Goal: Task Accomplishment & Management: Complete application form

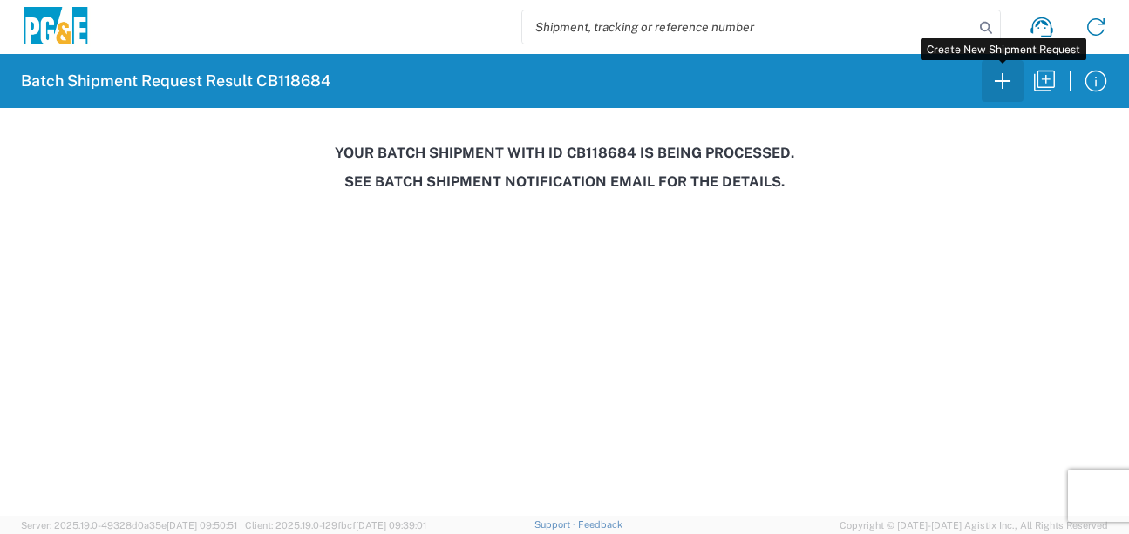
click at [1000, 81] on icon "button" at bounding box center [1003, 81] width 16 height 16
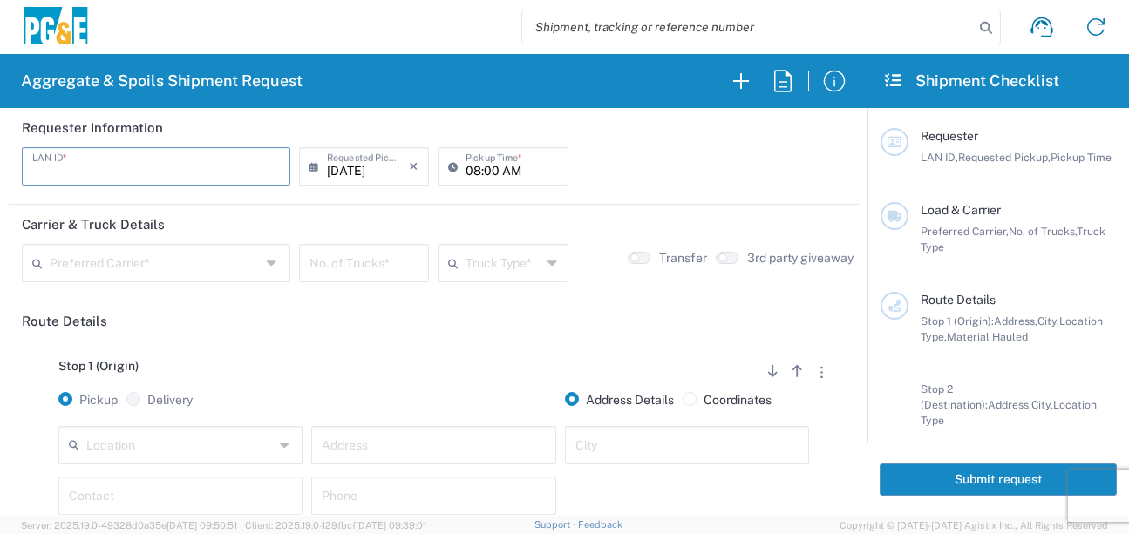
click at [65, 161] on input "text" at bounding box center [156, 165] width 248 height 31
type input "LXRJ"
click at [472, 166] on input "08:00 AM" at bounding box center [511, 165] width 92 height 31
click at [492, 166] on input "05:00 AM" at bounding box center [511, 165] width 92 height 31
type input "05:30 AM"
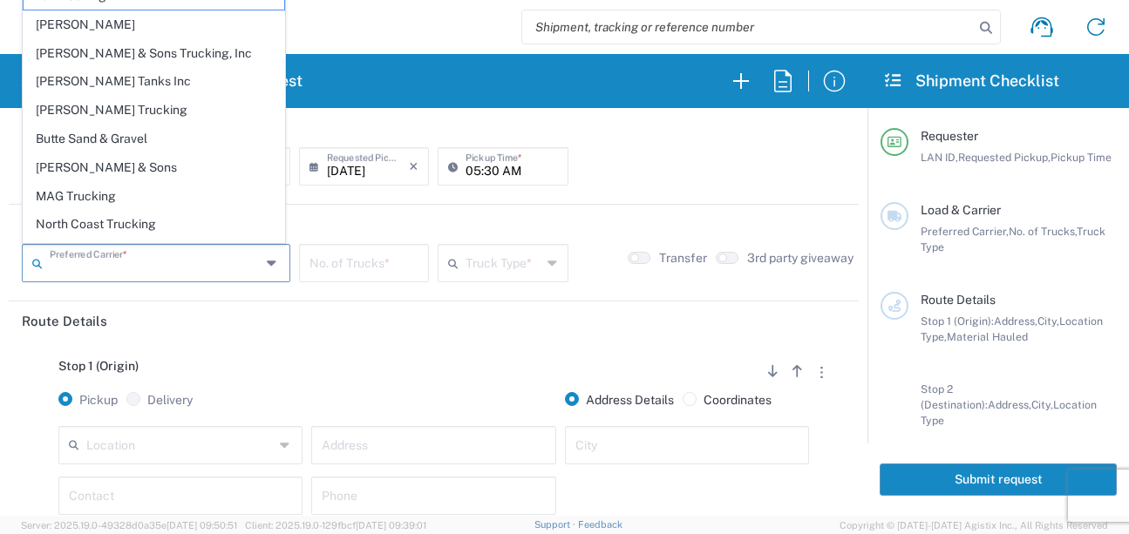
click at [234, 271] on input "text" at bounding box center [155, 262] width 211 height 31
click at [80, 109] on span "[PERSON_NAME] Trucking" at bounding box center [154, 110] width 261 height 27
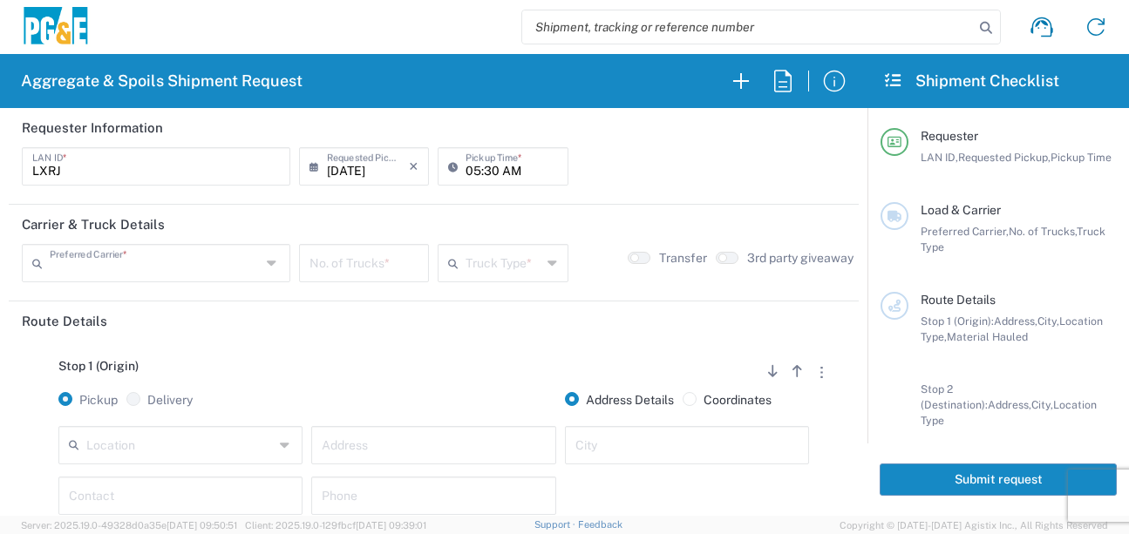
type input "[PERSON_NAME] Trucking"
click at [355, 263] on input "number" at bounding box center [363, 262] width 109 height 31
type input "7"
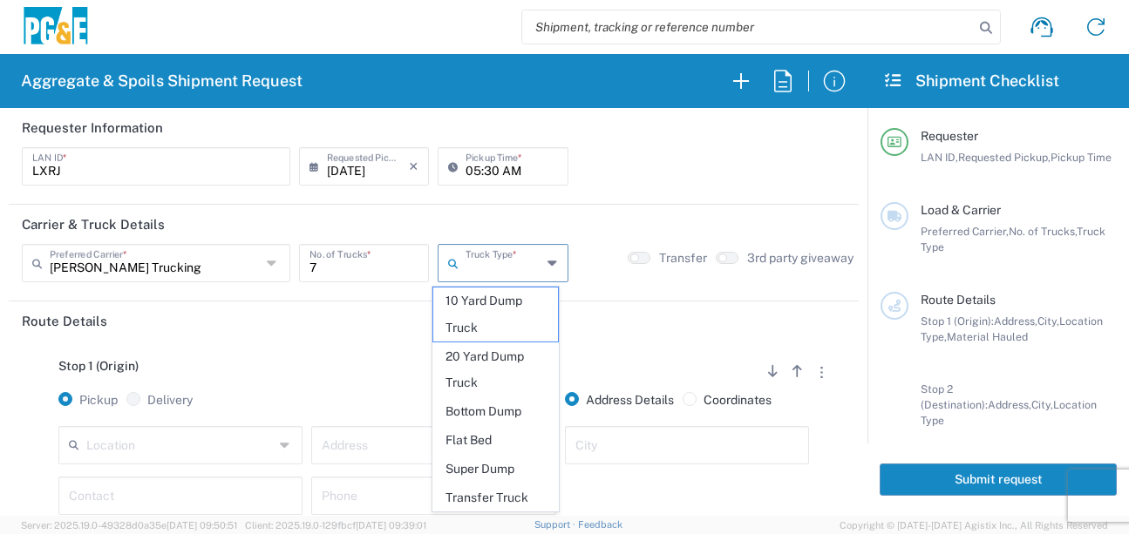
click at [493, 264] on input "text" at bounding box center [502, 262] width 75 height 31
click at [493, 361] on span "20 Yard Dump Truck" at bounding box center [495, 370] width 125 height 54
type input "20 Yard Dump Truck"
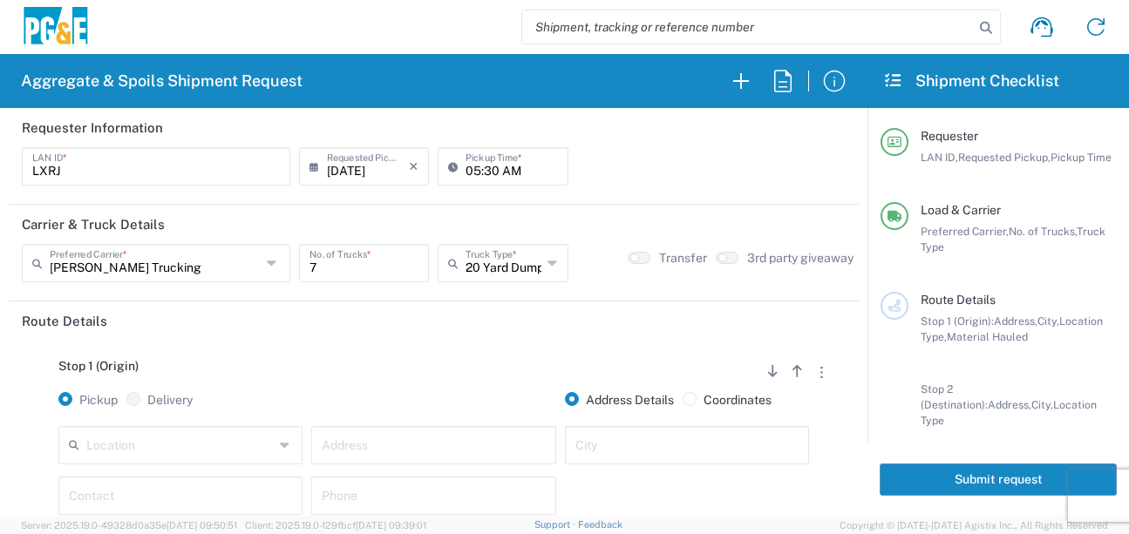
click at [421, 337] on header "Route Details" at bounding box center [434, 321] width 850 height 39
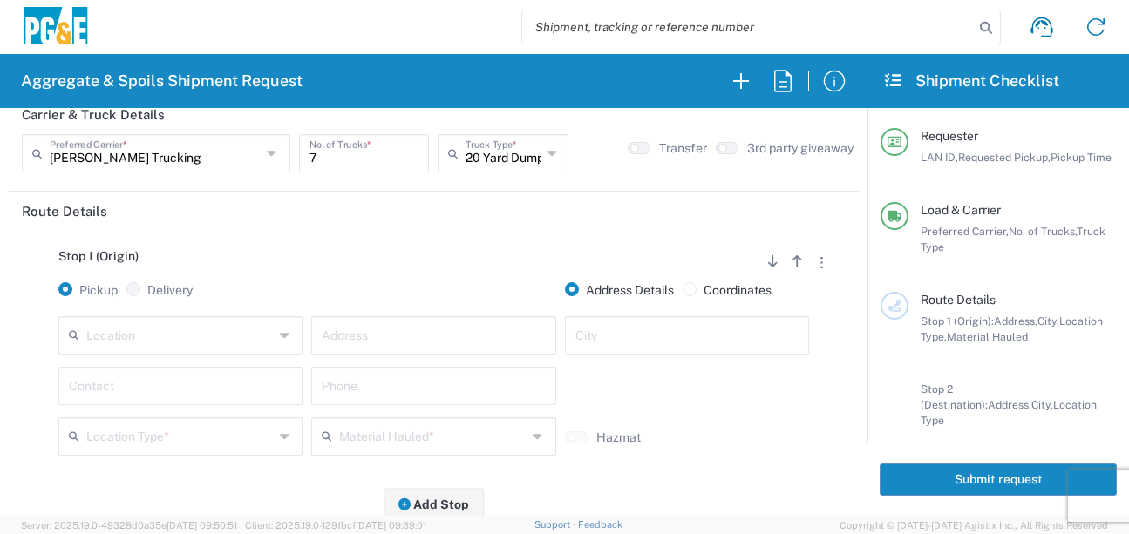
scroll to position [174, 0]
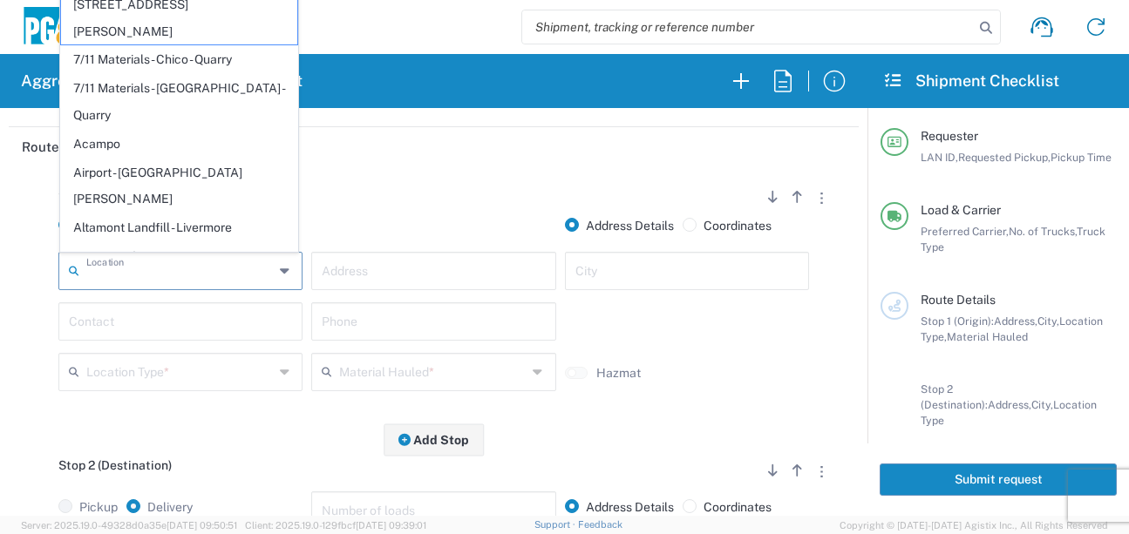
click at [181, 281] on input "text" at bounding box center [179, 270] width 187 height 31
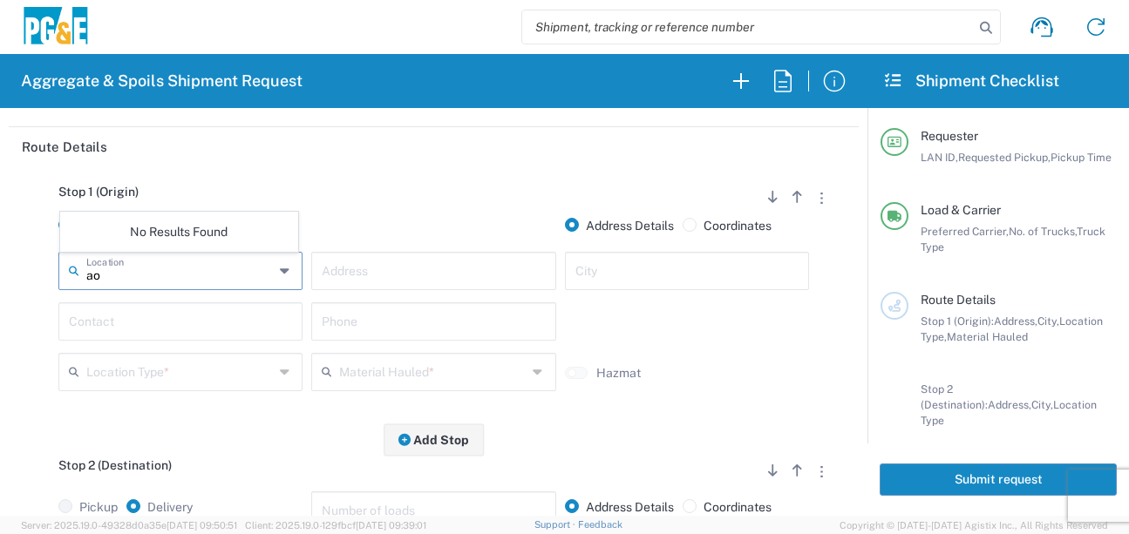
type input "a"
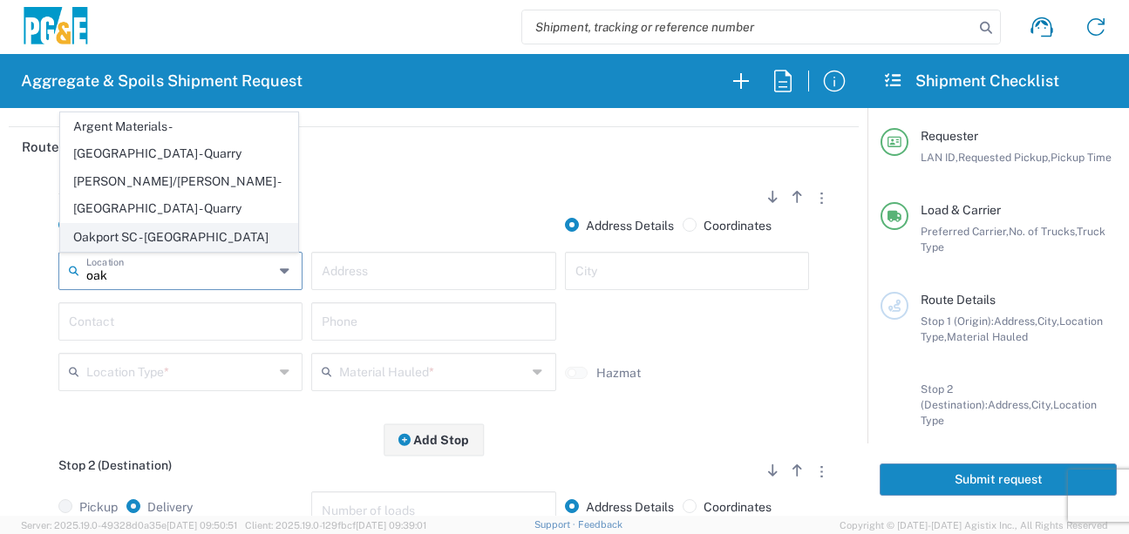
click at [171, 240] on span "Oakport SC - [GEOGRAPHIC_DATA]" at bounding box center [179, 237] width 236 height 27
type input "Oakport SC - [GEOGRAPHIC_DATA]"
type input "[STREET_ADDRESS]"
type input "[GEOGRAPHIC_DATA]"
type input "Business No Loading Dock"
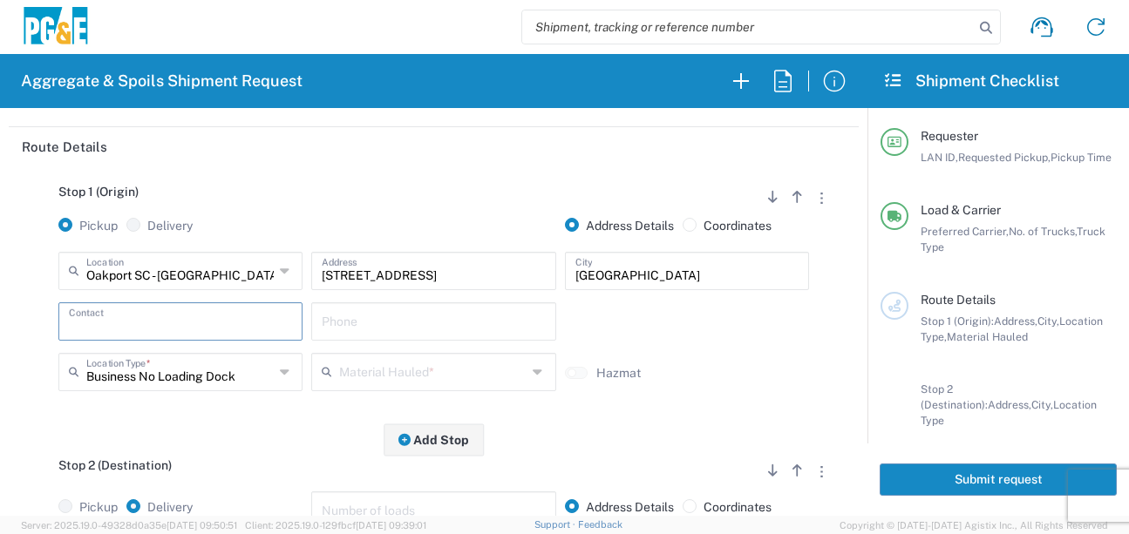
click at [173, 309] on input "text" at bounding box center [180, 320] width 223 height 31
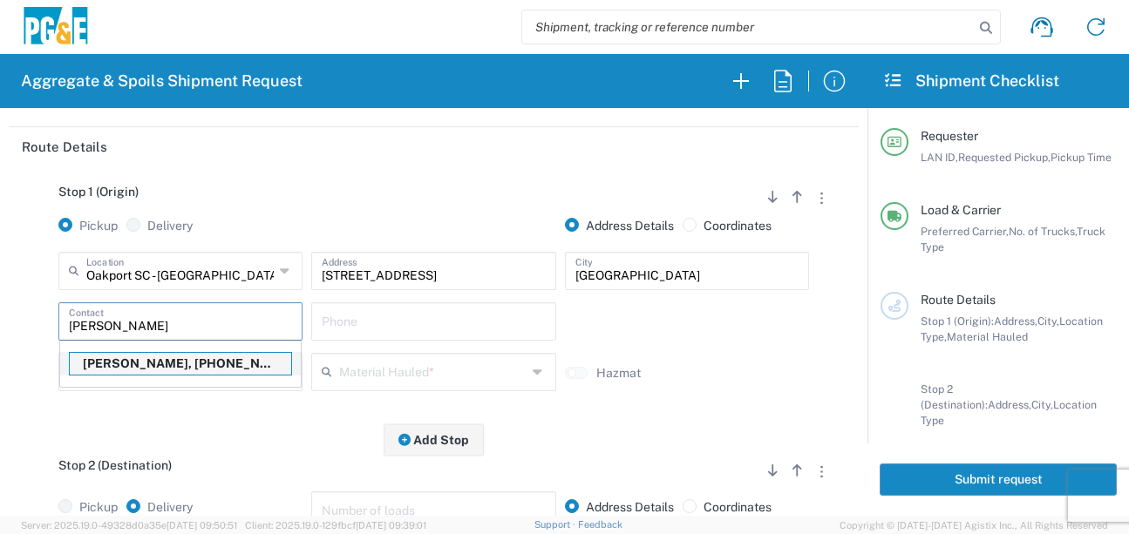
click at [173, 362] on p "[PERSON_NAME], [PHONE_NUMBER]" at bounding box center [180, 364] width 221 height 22
type input "[PERSON_NAME]"
type input "[PHONE_NUMBER]"
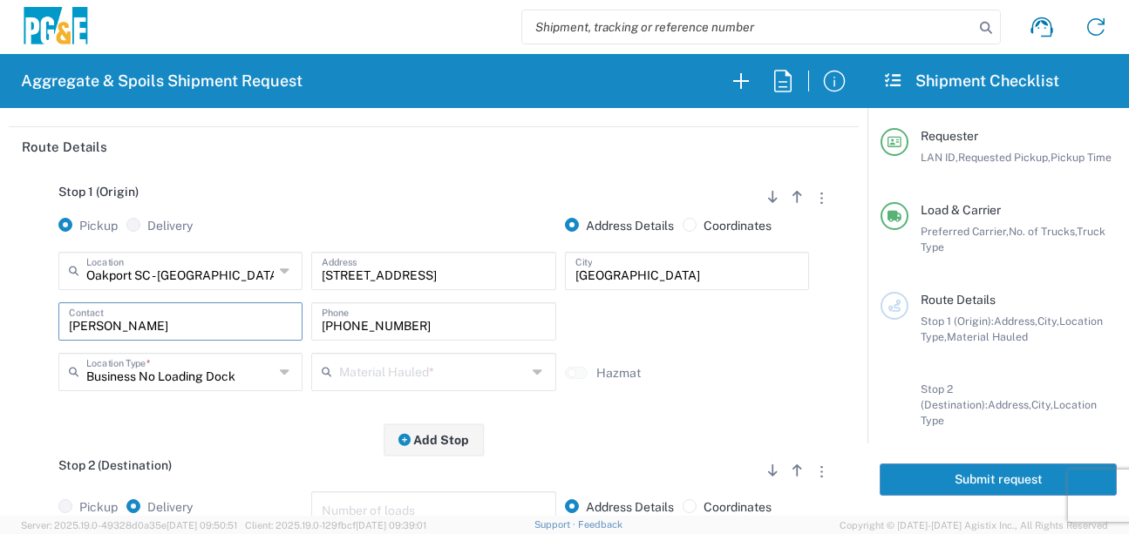
click at [339, 381] on input "text" at bounding box center [432, 371] width 187 height 31
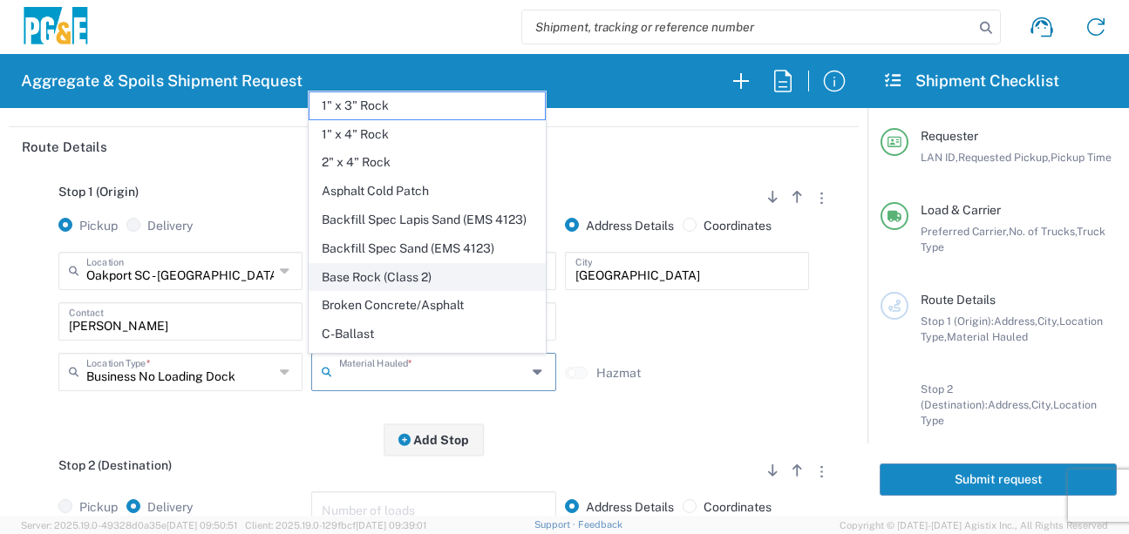
scroll to position [349, 0]
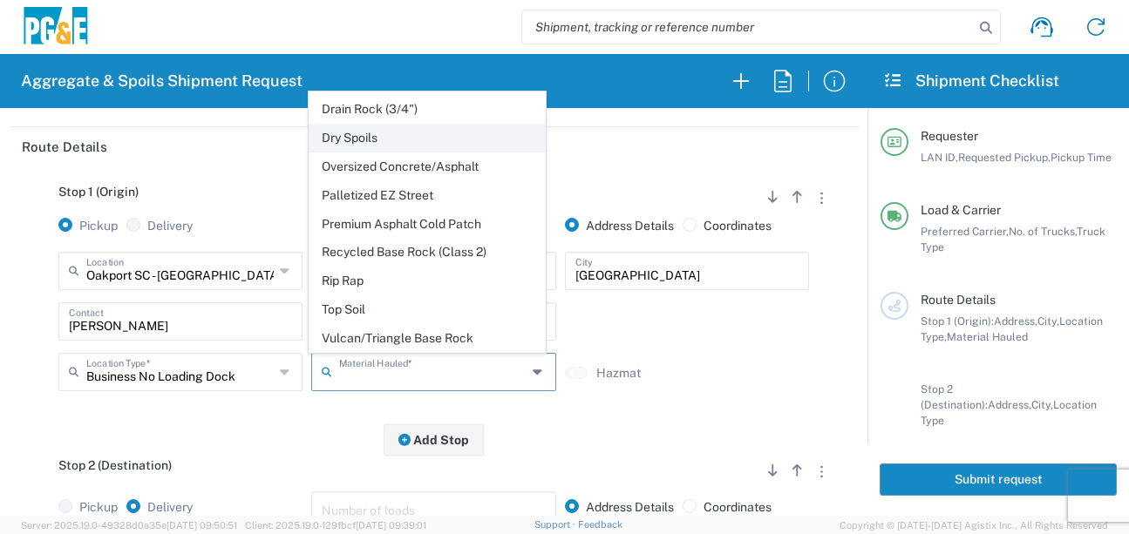
click at [361, 152] on span "Dry Spoils" at bounding box center [427, 138] width 236 height 27
type input "Dry Spoils"
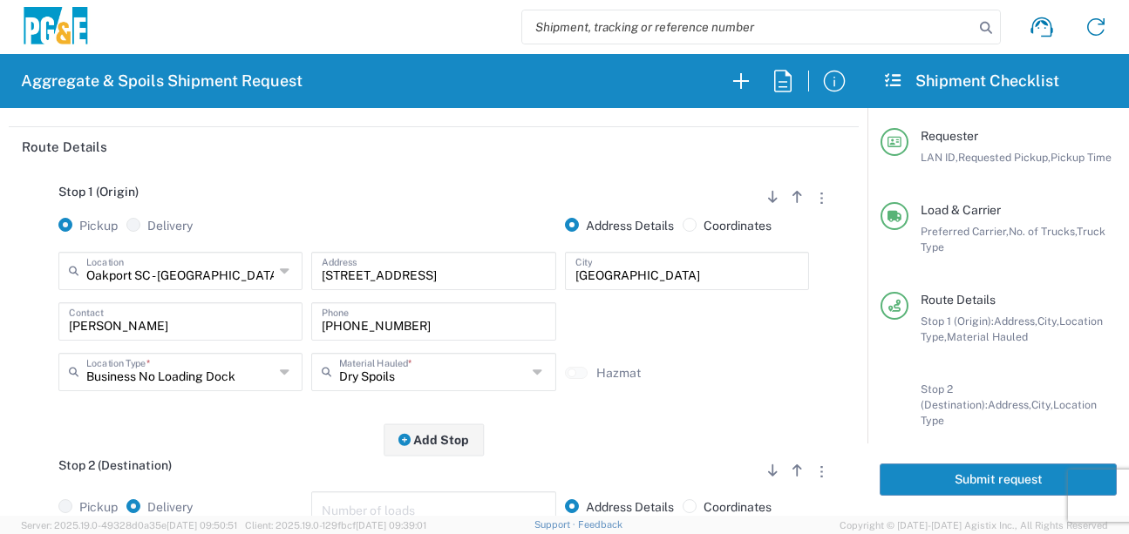
click at [266, 438] on div "Stop 1 (Origin) Add Stop Above Add Stop Below Remove Stop Pickup Delivery Addre…" at bounding box center [434, 303] width 824 height 274
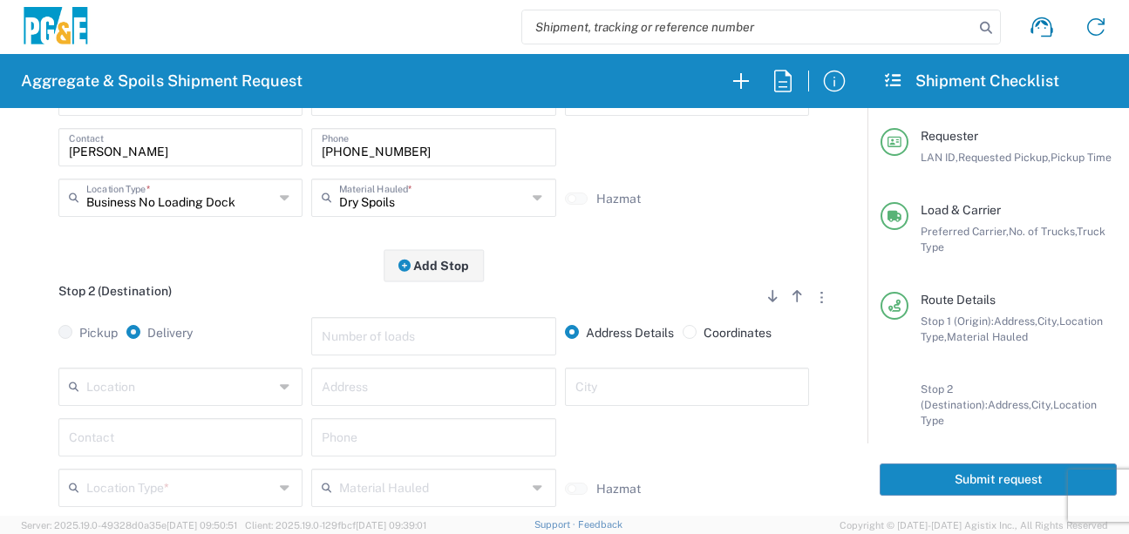
click at [187, 392] on input "text" at bounding box center [179, 385] width 187 height 31
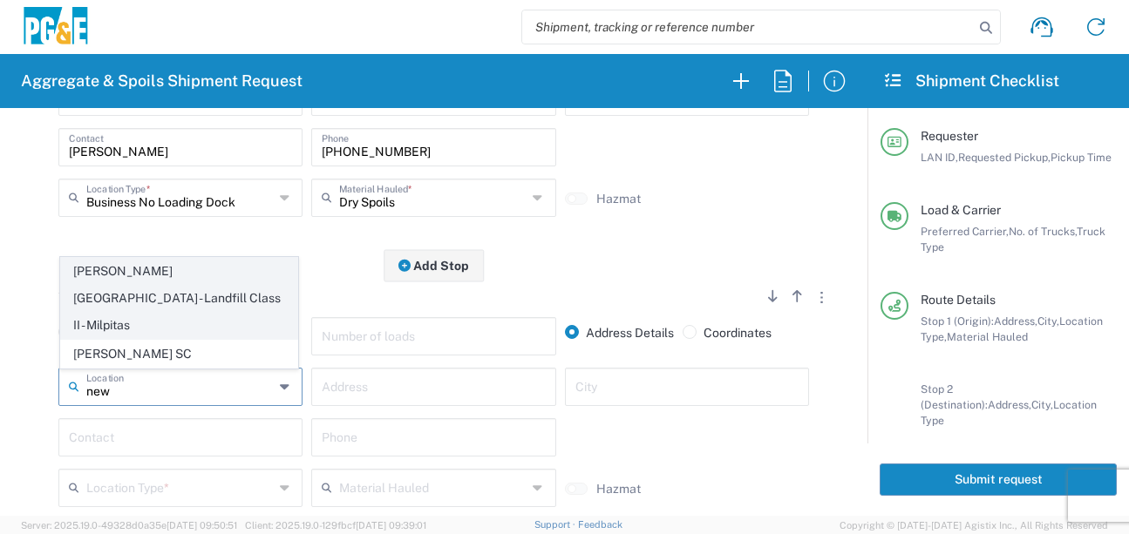
click at [148, 296] on span "[PERSON_NAME][GEOGRAPHIC_DATA] - Landfill Class II - Milpitas" at bounding box center [179, 298] width 236 height 80
type input "[PERSON_NAME][GEOGRAPHIC_DATA] - Landfill Class II - Milpitas"
type input "[STREET_ADDRESS][PERSON_NAME]"
type input "Milpitas"
type input "Landfill"
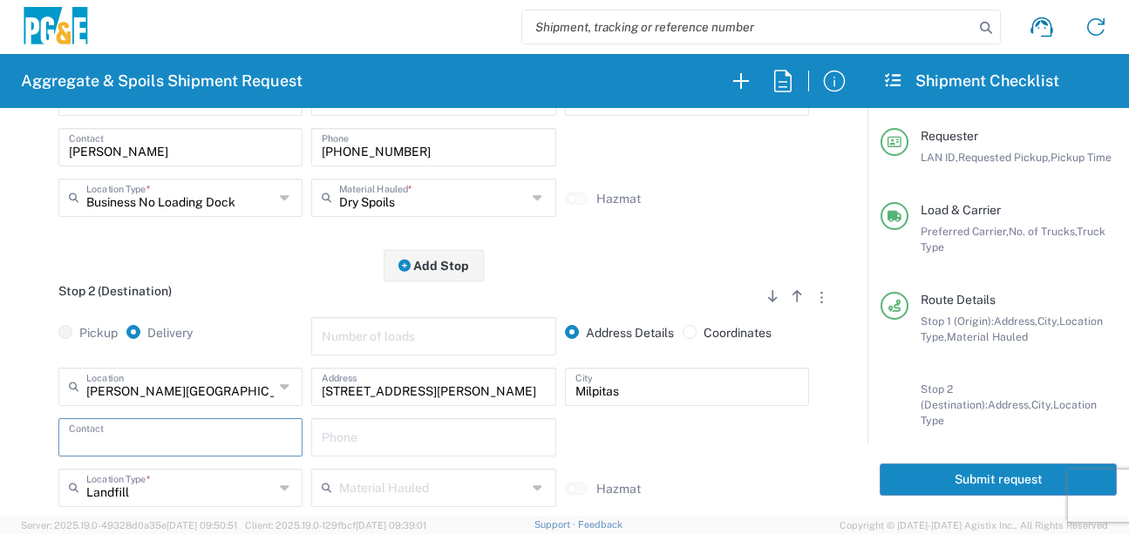
click at [133, 435] on input "text" at bounding box center [180, 436] width 223 height 31
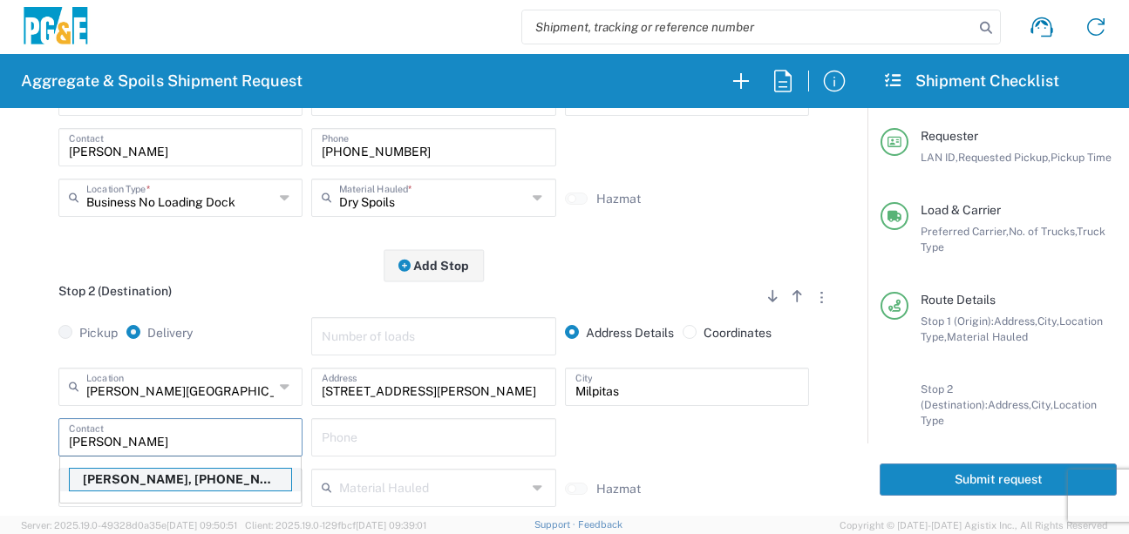
click at [147, 485] on p "[PERSON_NAME], [PHONE_NUMBER]" at bounding box center [180, 480] width 221 height 22
type input "[PERSON_NAME]"
type input "[PHONE_NUMBER]"
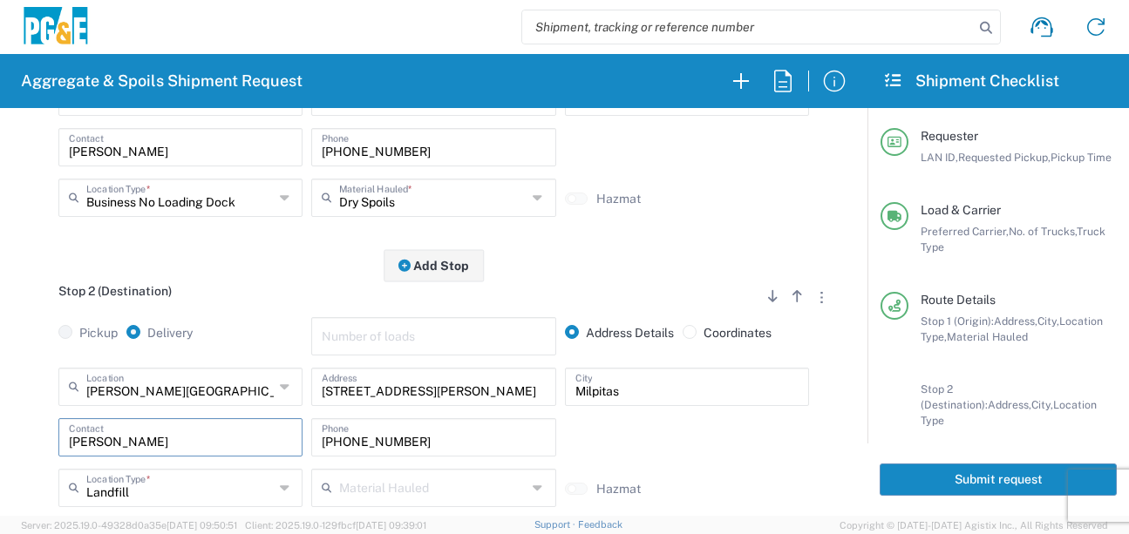
click at [41, 391] on div "[PERSON_NAME][GEOGRAPHIC_DATA] - Landfill Class II - [GEOGRAPHIC_DATA] Location…" at bounding box center [434, 444] width 824 height 152
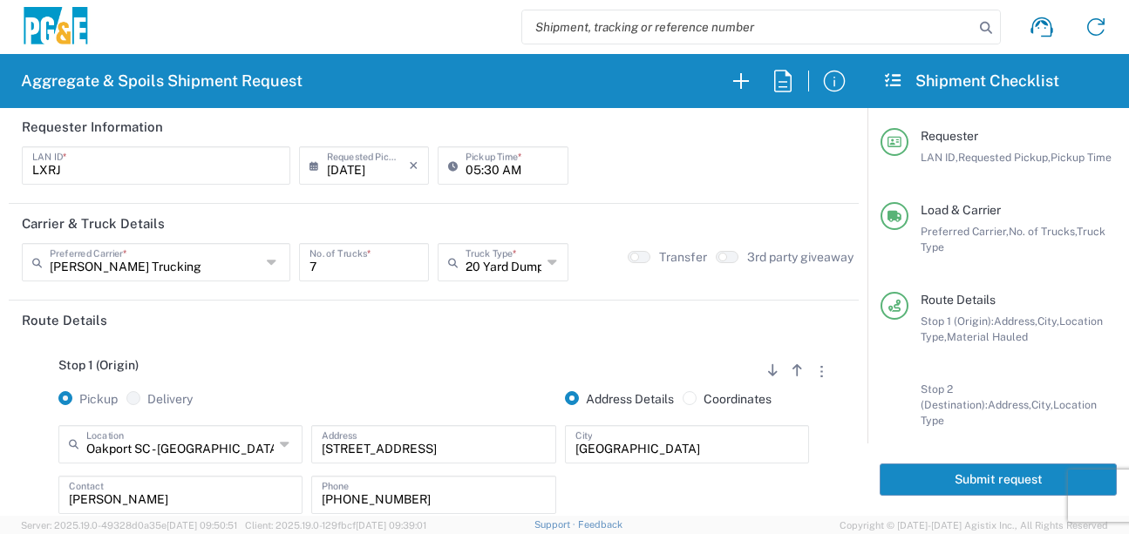
scroll to position [0, 0]
click at [926, 482] on button "Submit request" at bounding box center [998, 480] width 237 height 32
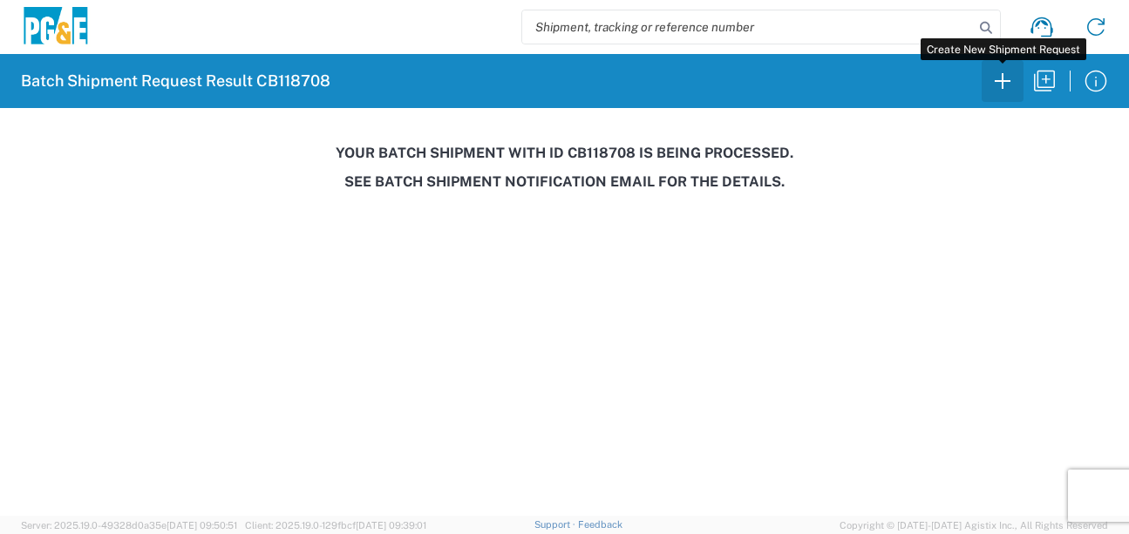
click at [1013, 75] on icon "button" at bounding box center [1003, 81] width 28 height 28
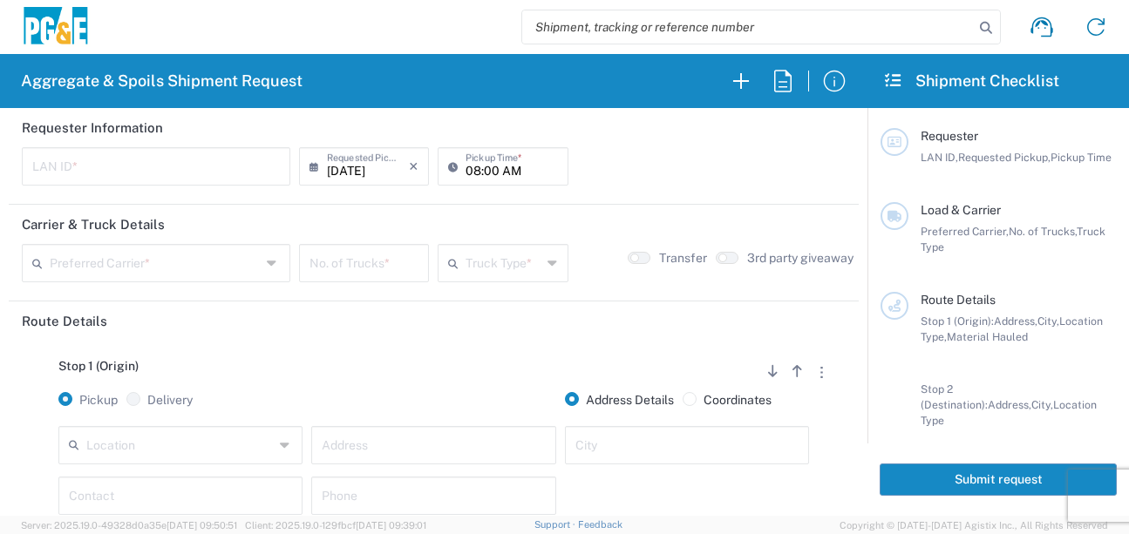
click at [44, 169] on input "text" at bounding box center [156, 165] width 248 height 31
type input "TAAA"
click at [465, 161] on input "08:00 AM" at bounding box center [511, 165] width 92 height 31
click at [483, 172] on input "05:00 AM" at bounding box center [511, 165] width 92 height 31
type input "05:30 AM"
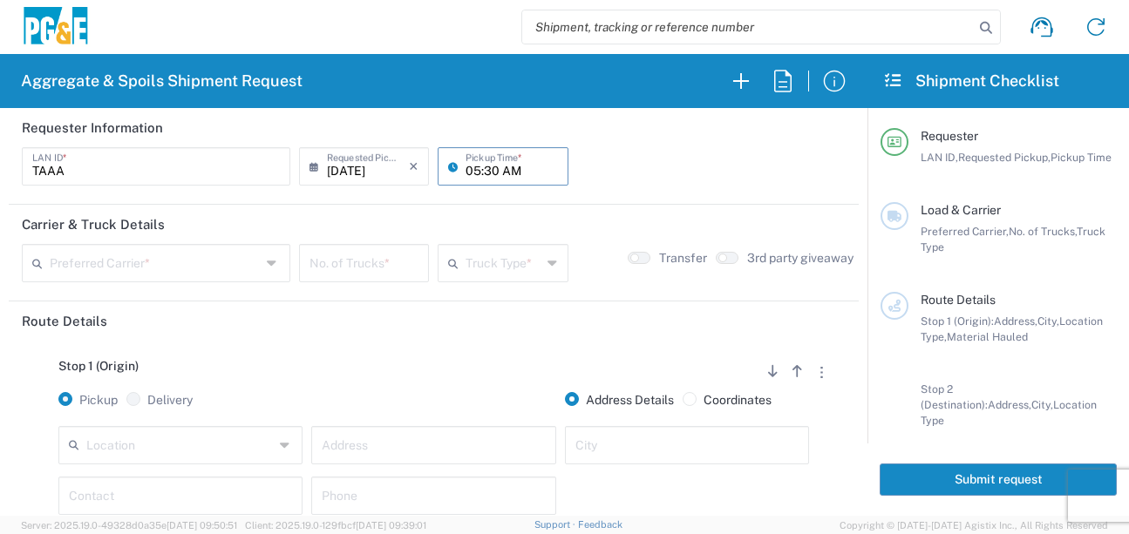
click at [148, 278] on div "Preferred Carrier *" at bounding box center [156, 263] width 268 height 38
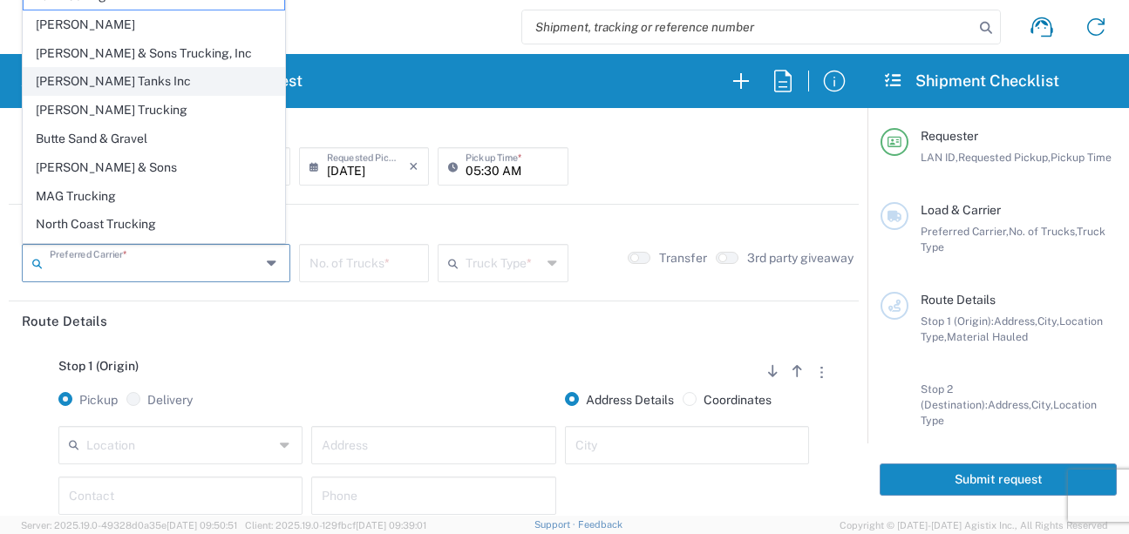
click at [95, 76] on span "[PERSON_NAME] Tanks Inc" at bounding box center [154, 81] width 261 height 27
type input "[PERSON_NAME] Tanks Inc"
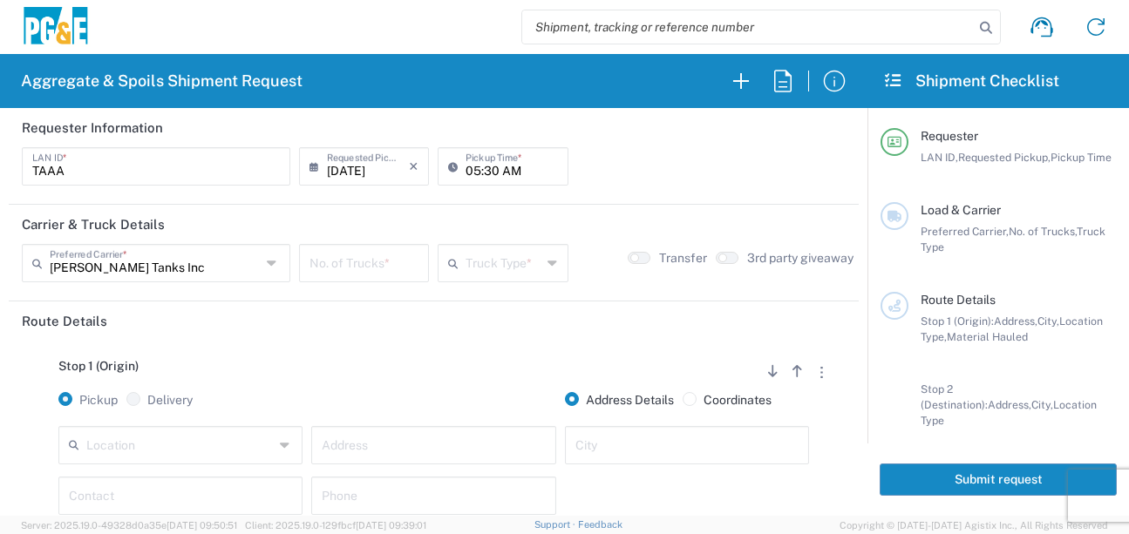
click at [364, 268] on input "number" at bounding box center [363, 262] width 109 height 31
type input "6"
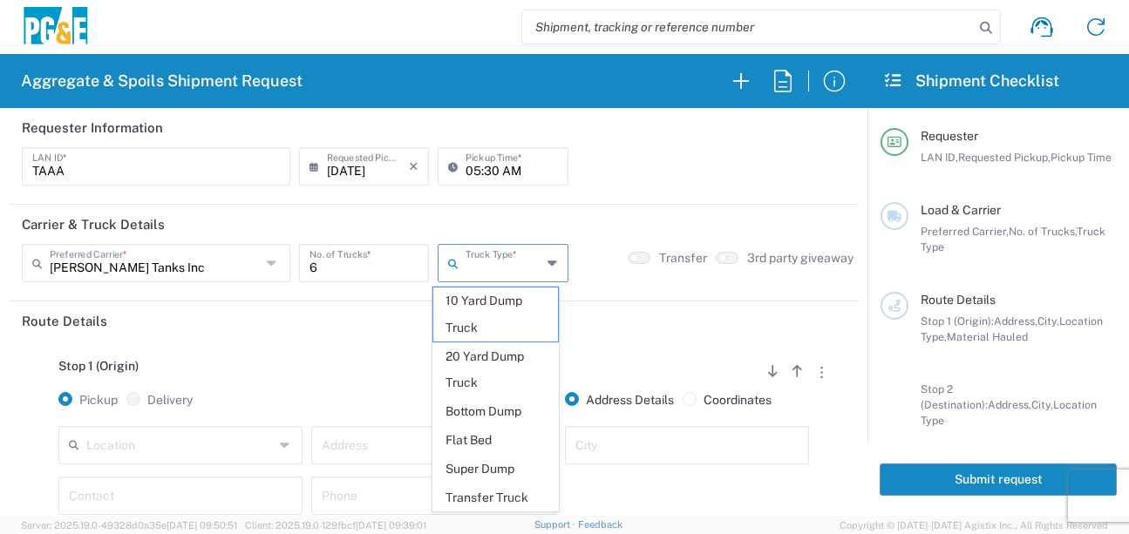
click at [516, 272] on input "text" at bounding box center [502, 262] width 75 height 31
click at [506, 364] on span "20 Yard Dump Truck" at bounding box center [495, 370] width 125 height 54
type input "20 Yard Dump Truck"
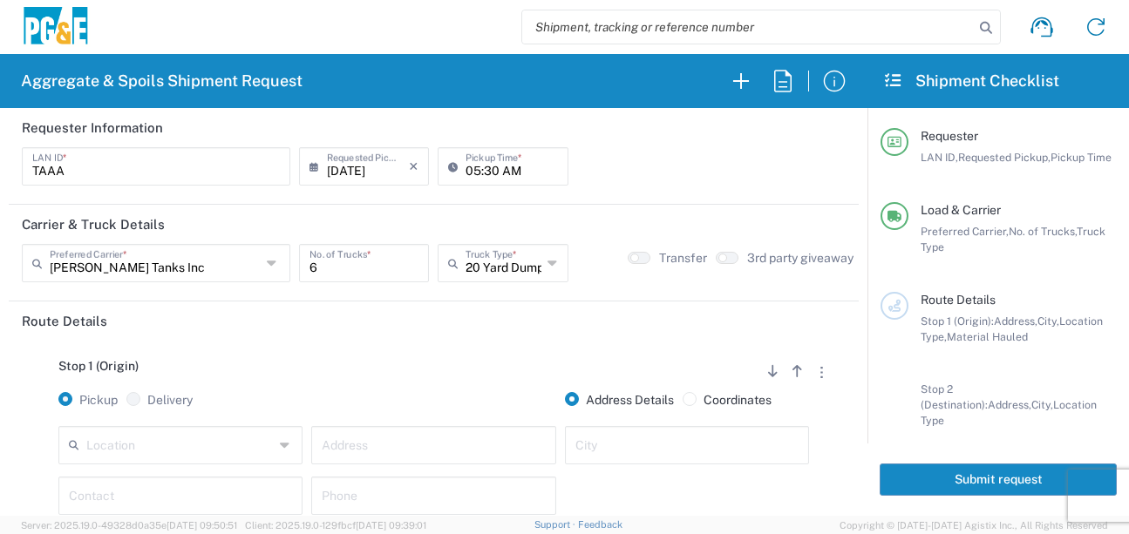
click at [499, 347] on div "Stop 1 (Origin) Add Stop Above Add Stop Below Remove Stop Pickup Delivery Addre…" at bounding box center [434, 478] width 824 height 274
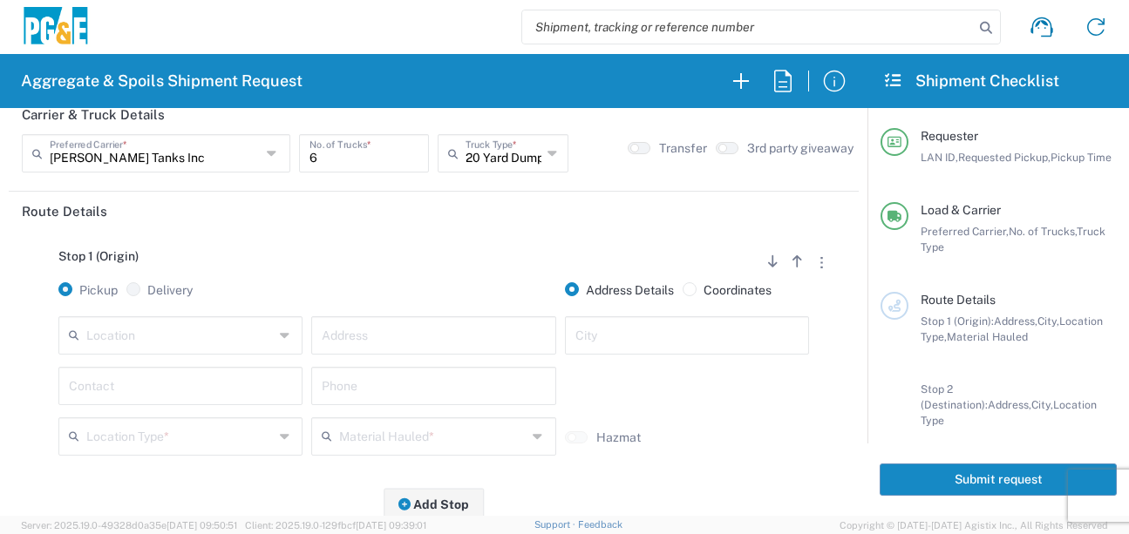
scroll to position [174, 0]
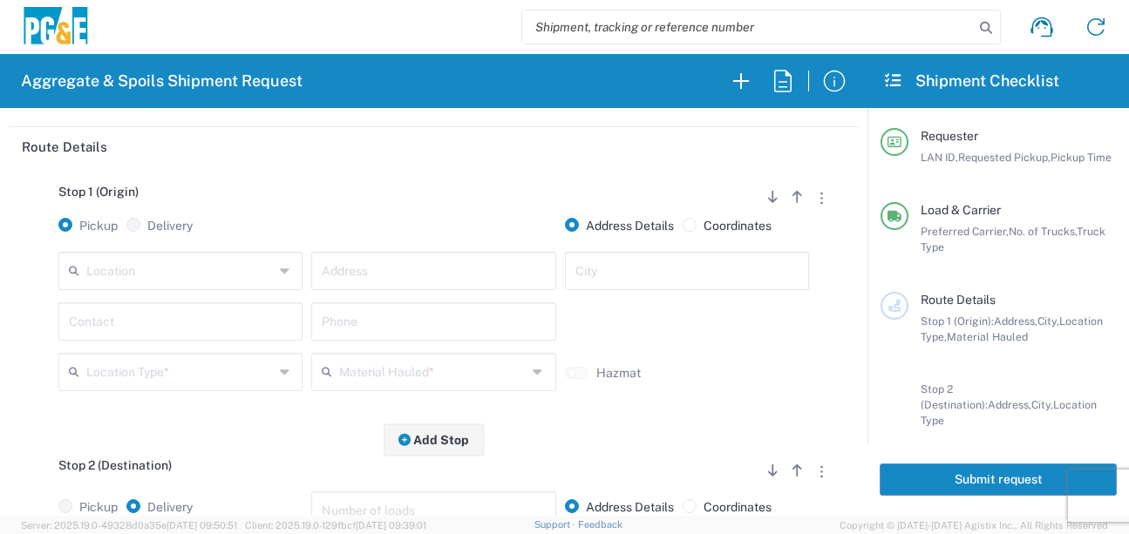
click at [207, 270] on input "text" at bounding box center [179, 270] width 187 height 31
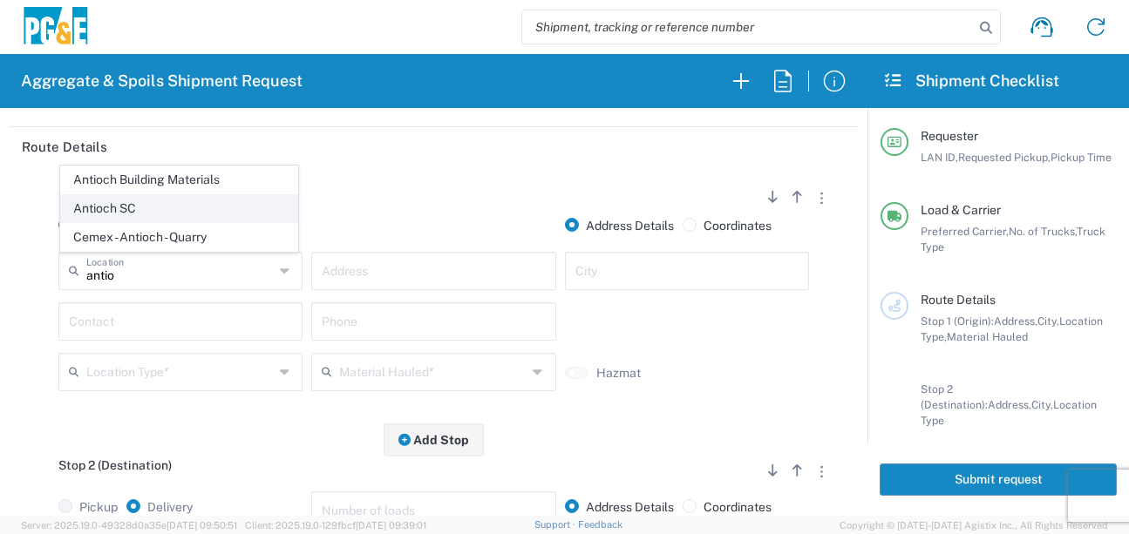
click at [146, 212] on span "Antioch SC" at bounding box center [179, 208] width 236 height 27
type input "Antioch SC"
type input "[STREET_ADDRESS]"
type input "Antioch"
type input "Business No Loading Dock"
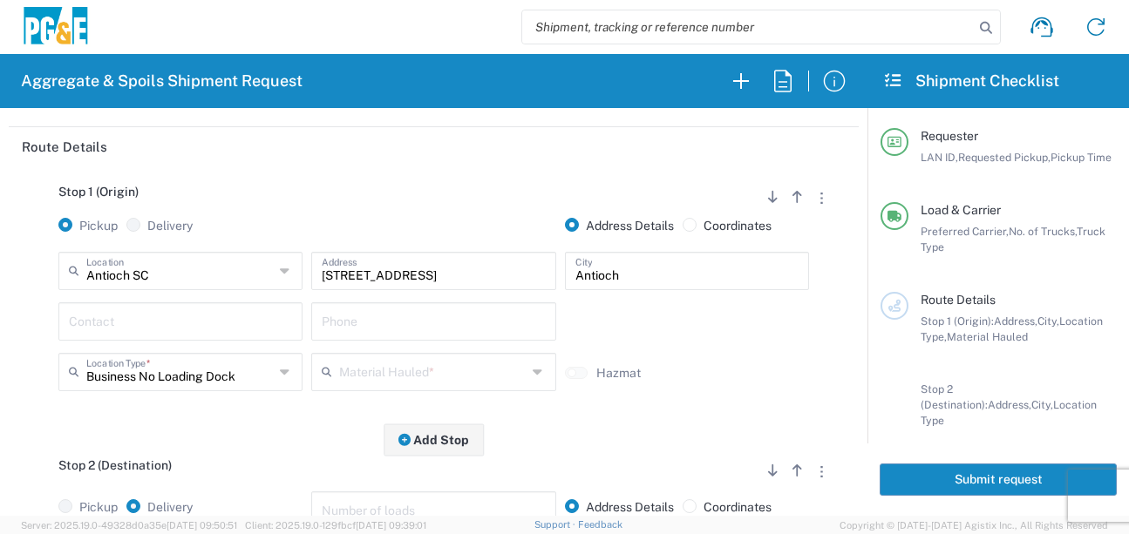
click at [97, 324] on input "text" at bounding box center [180, 320] width 223 height 31
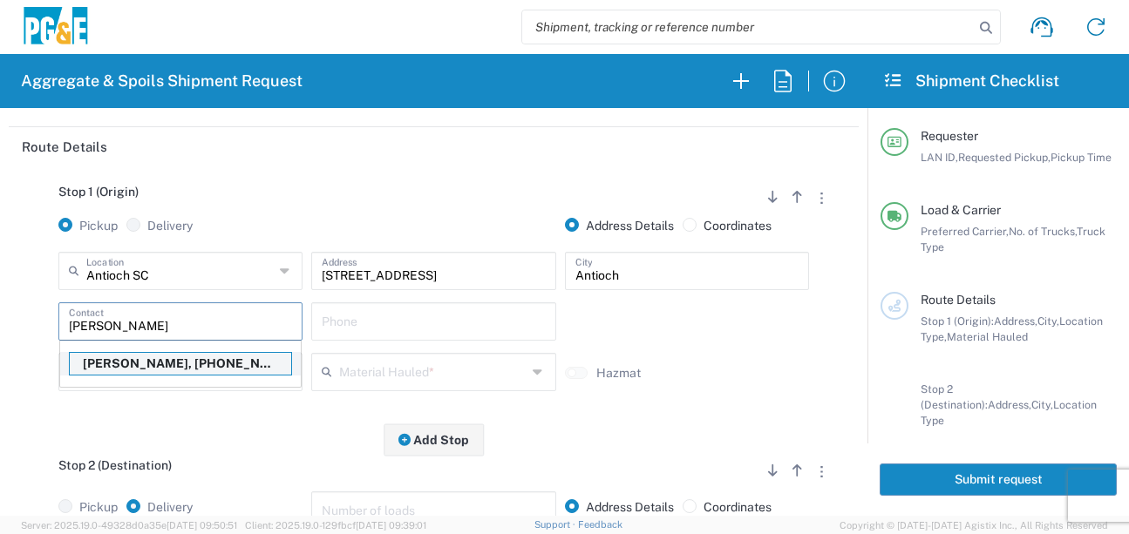
click at [146, 370] on p "[PERSON_NAME], [PHONE_NUMBER]" at bounding box center [180, 364] width 221 height 22
type input "[PERSON_NAME]"
type input "[PHONE_NUMBER]"
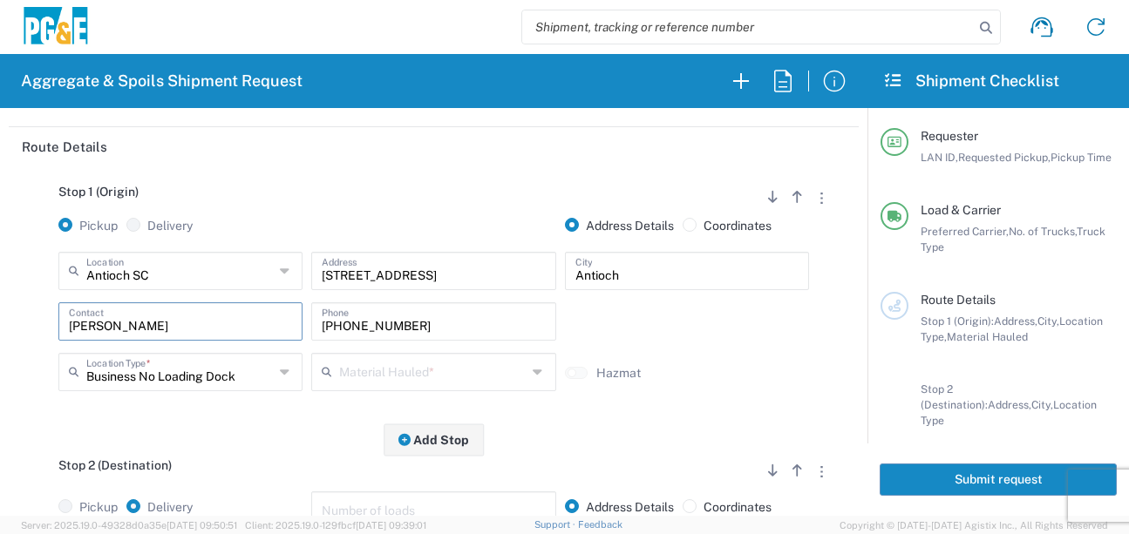
click at [384, 378] on input "text" at bounding box center [432, 371] width 187 height 31
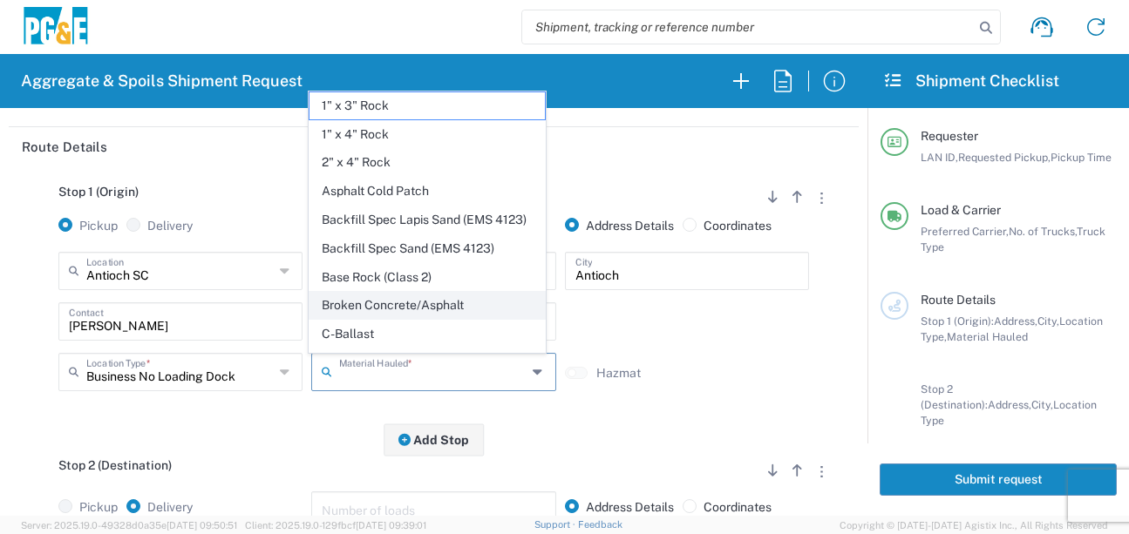
scroll to position [262, 0]
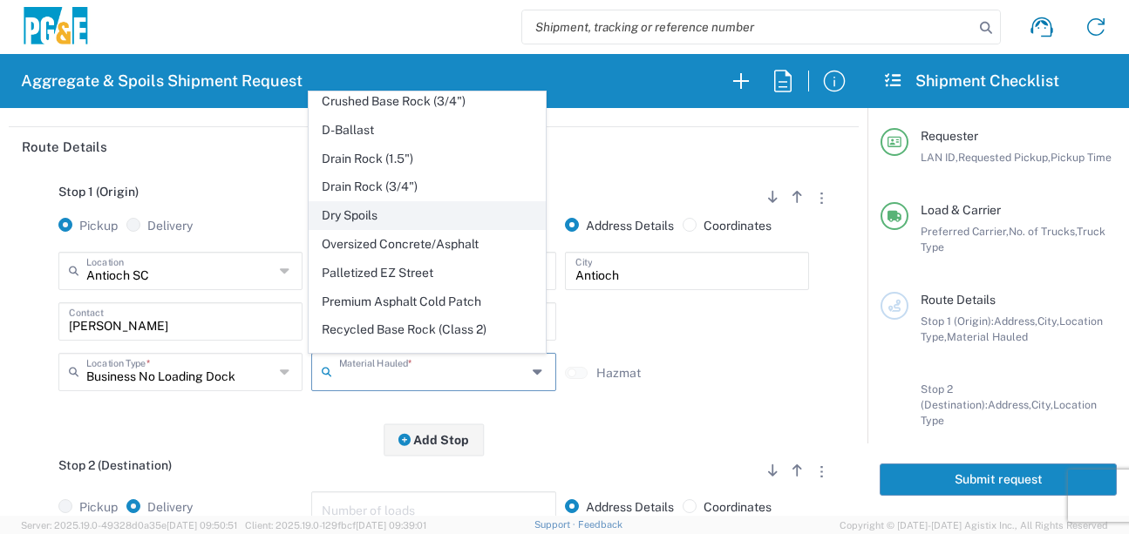
click at [358, 229] on span "Dry Spoils" at bounding box center [427, 215] width 236 height 27
type input "Dry Spoils"
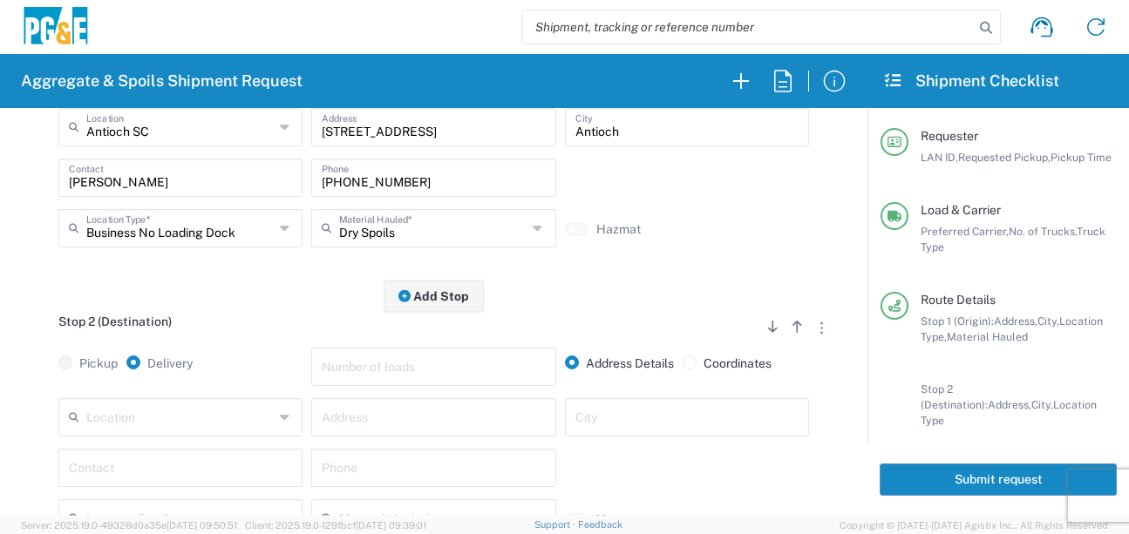
scroll to position [436, 0]
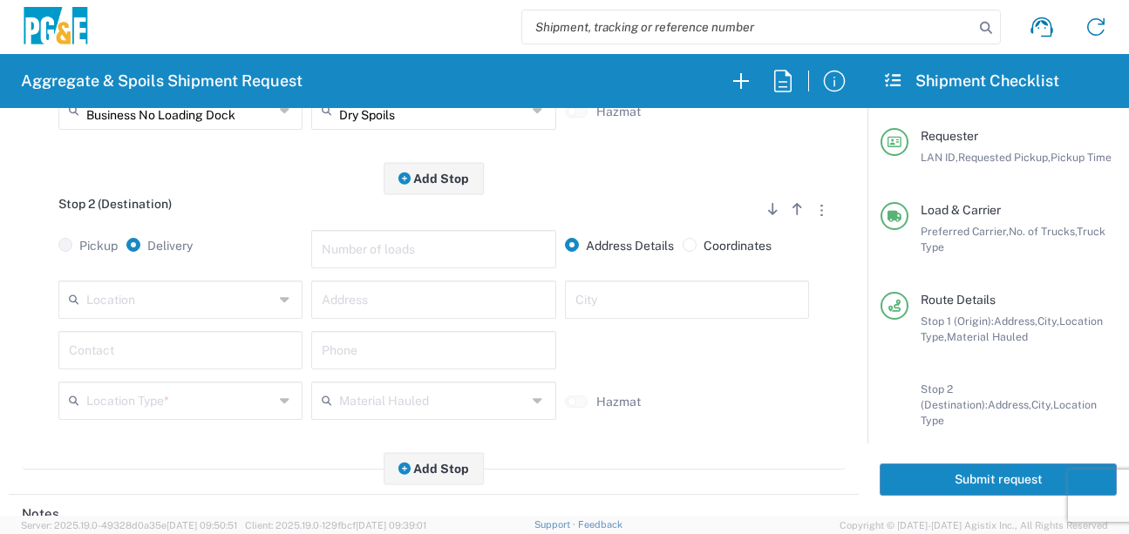
click at [192, 310] on input "text" at bounding box center [179, 298] width 187 height 31
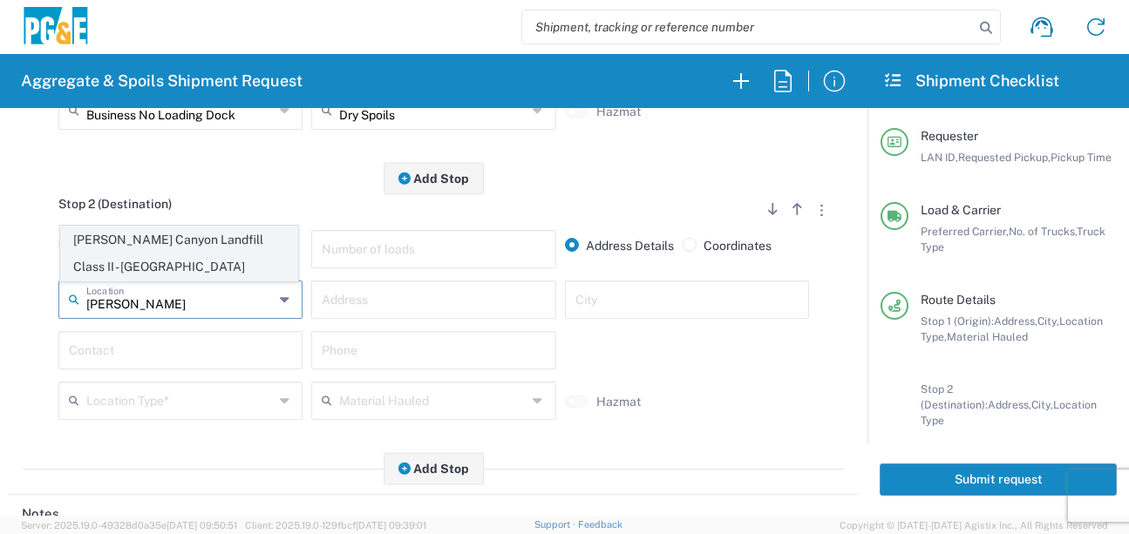
click at [203, 254] on span "[PERSON_NAME] Canyon Landfill Class II - [GEOGRAPHIC_DATA]" at bounding box center [179, 254] width 236 height 54
type input "[PERSON_NAME] Canyon Landfill Class II - [GEOGRAPHIC_DATA]"
type input "[STREET_ADDRESS][PERSON_NAME]"
type input "[GEOGRAPHIC_DATA]"
type input "Landfill"
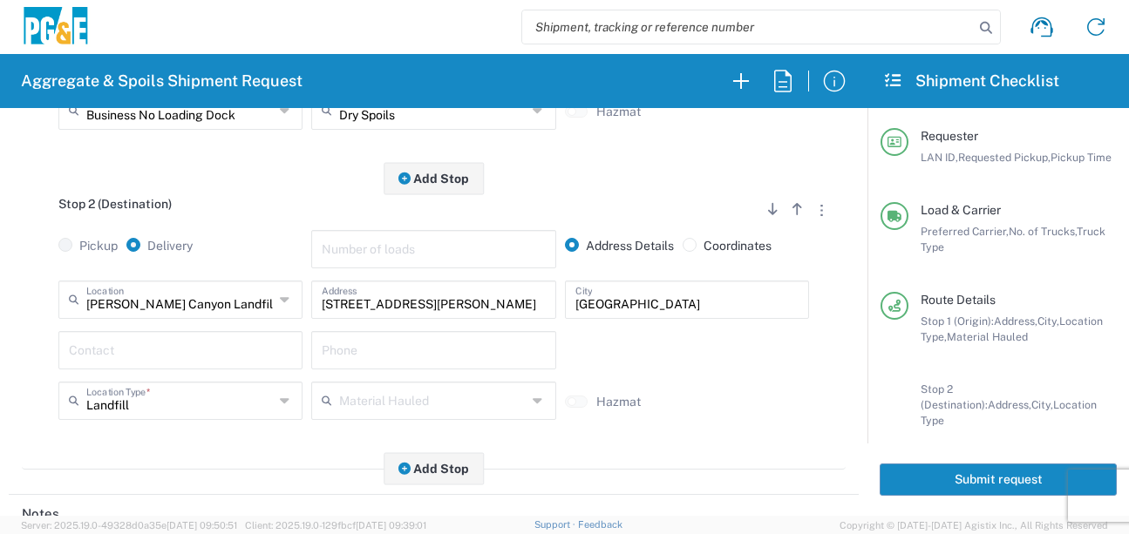
click at [222, 364] on input "text" at bounding box center [180, 349] width 223 height 31
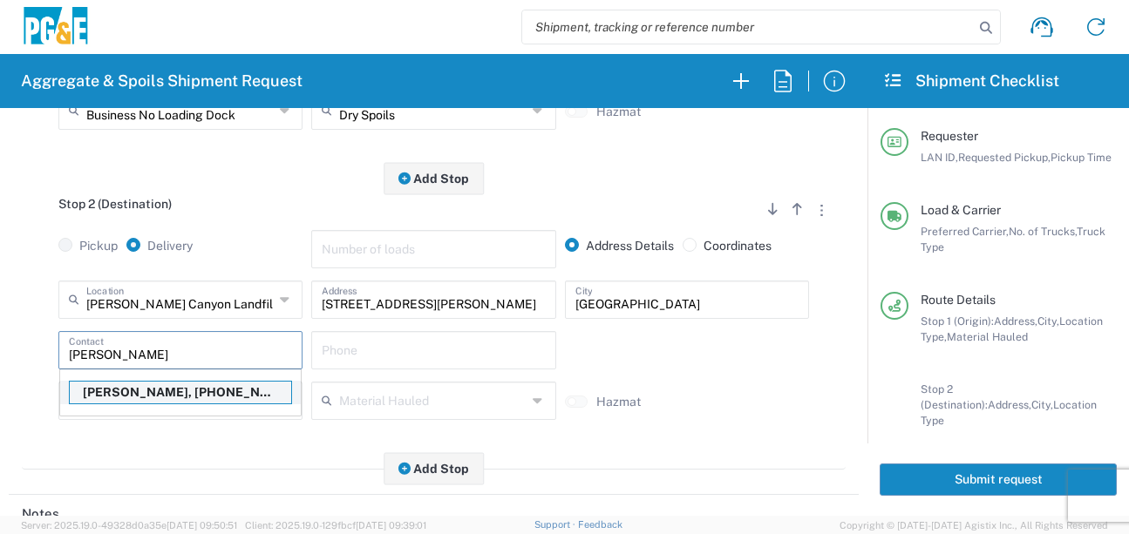
click at [235, 399] on p "[PERSON_NAME], [PHONE_NUMBER]" at bounding box center [180, 393] width 221 height 22
type input "[PERSON_NAME]"
type input "[PHONE_NUMBER]"
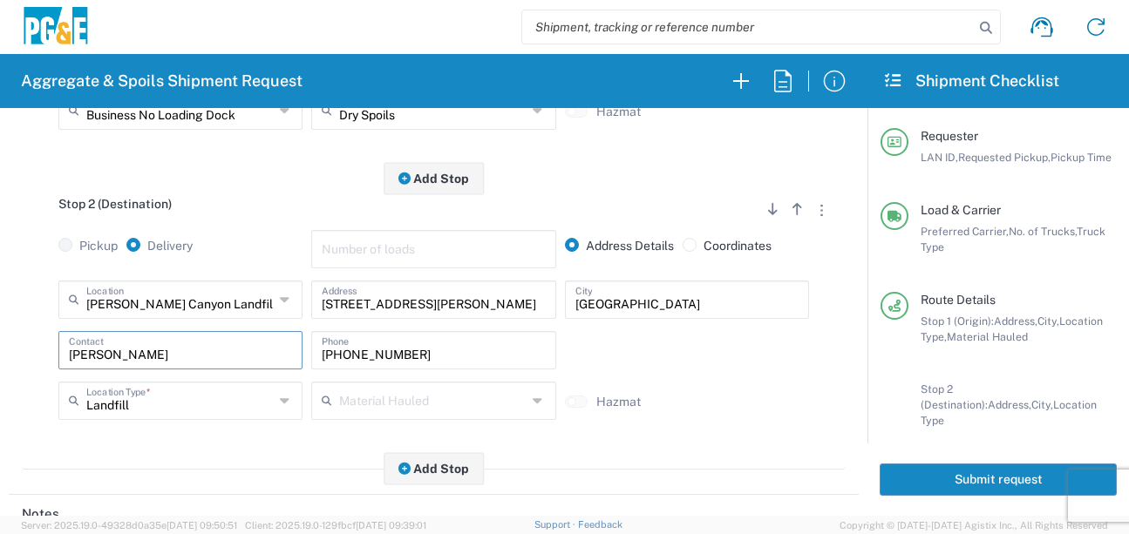
click at [238, 469] on div "Stop 2 (Destination) Add Stop Above Add Stop Below Remove Stop Pickup Delivery …" at bounding box center [434, 324] width 824 height 291
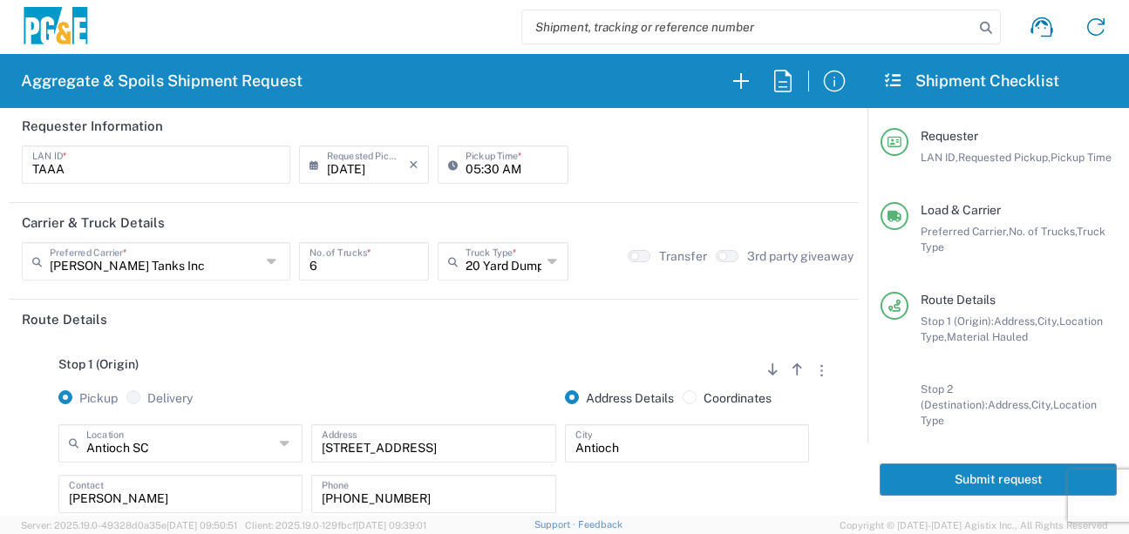
scroll to position [0, 0]
click at [936, 472] on button "Submit request" at bounding box center [998, 480] width 237 height 32
